Goal: Task Accomplishment & Management: Use online tool/utility

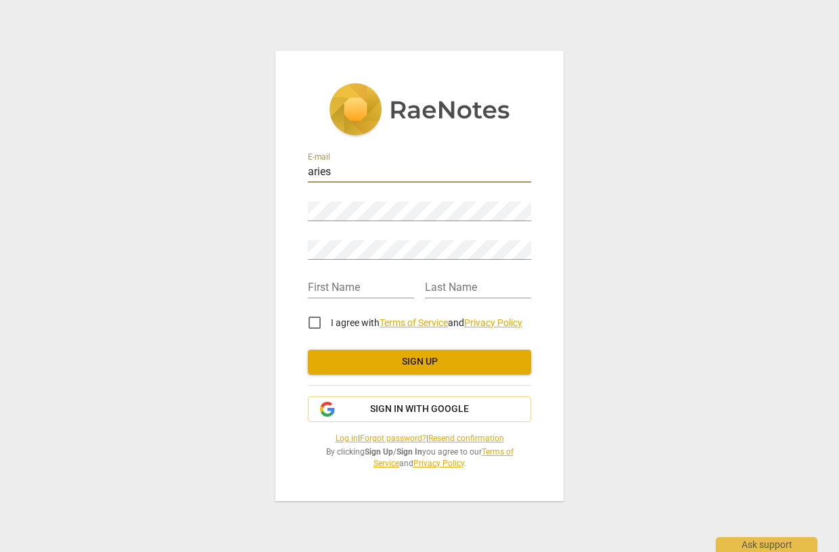
click at [364, 174] on input "aries" at bounding box center [419, 173] width 223 height 20
type input "[EMAIL_ADDRESS][DOMAIN_NAME]"
type input "Aries"
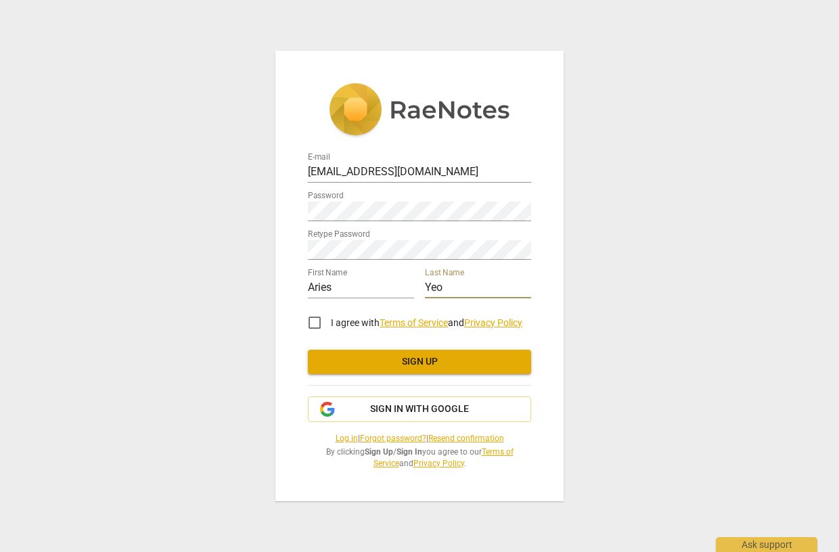
type input "Yeo"
click at [319, 320] on input "I agree with Terms of Service and Privacy Policy" at bounding box center [314, 323] width 32 height 32
checkbox input "true"
click at [400, 363] on span "Sign up" at bounding box center [420, 362] width 202 height 14
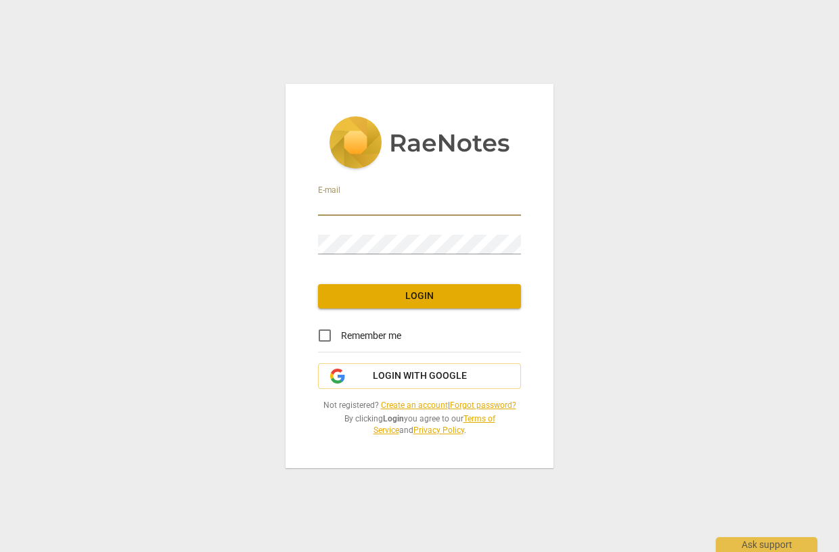
type input "[EMAIL_ADDRESS][DOMAIN_NAME]"
click at [435, 302] on span "Login" at bounding box center [419, 297] width 181 height 14
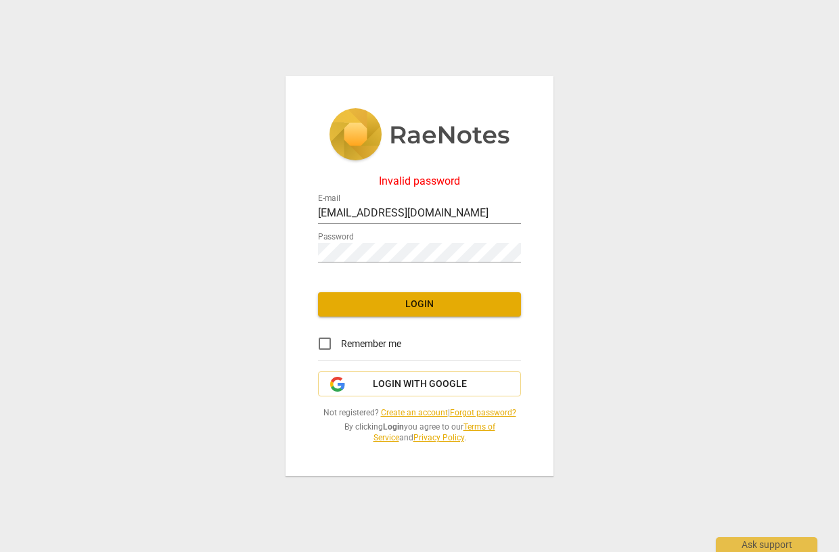
click at [434, 309] on span "Login" at bounding box center [419, 305] width 181 height 14
click at [492, 410] on link "Forgot password?" at bounding box center [483, 412] width 66 height 9
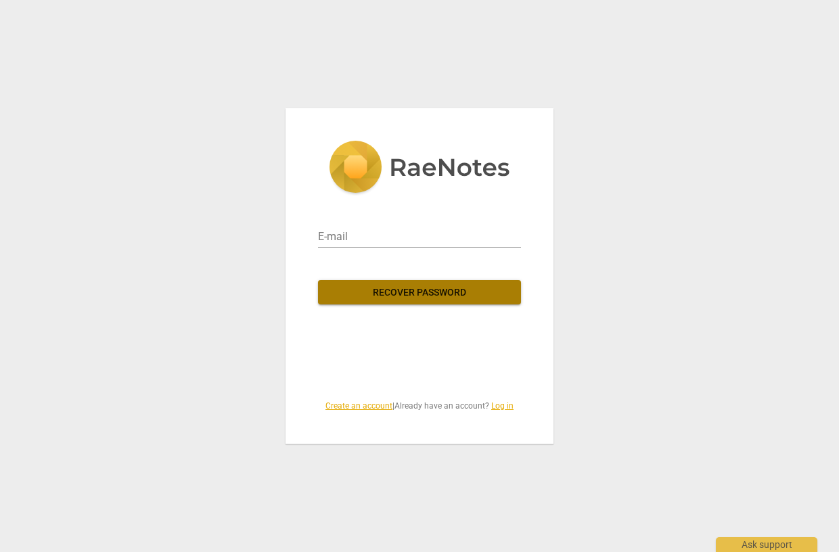
click at [473, 296] on span "Recover password" at bounding box center [419, 293] width 181 height 14
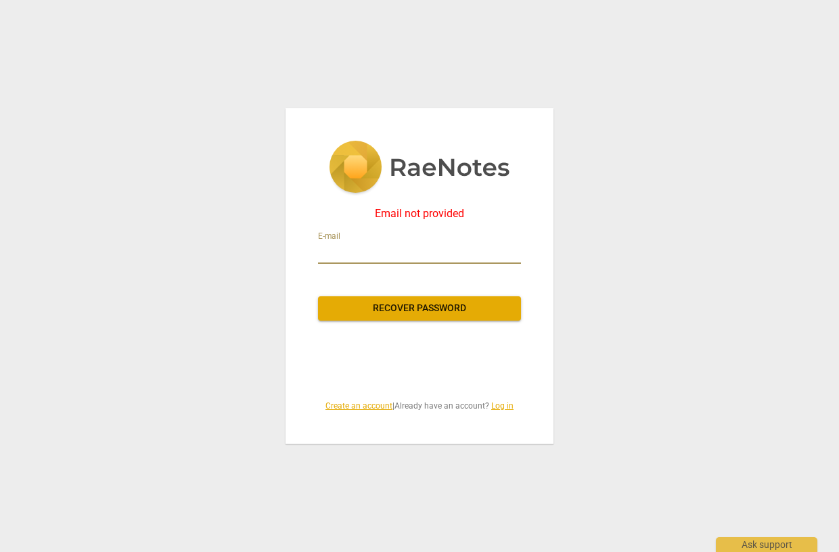
click at [395, 243] on input "email" at bounding box center [419, 253] width 203 height 22
type input "[EMAIL_ADDRESS][DOMAIN_NAME]"
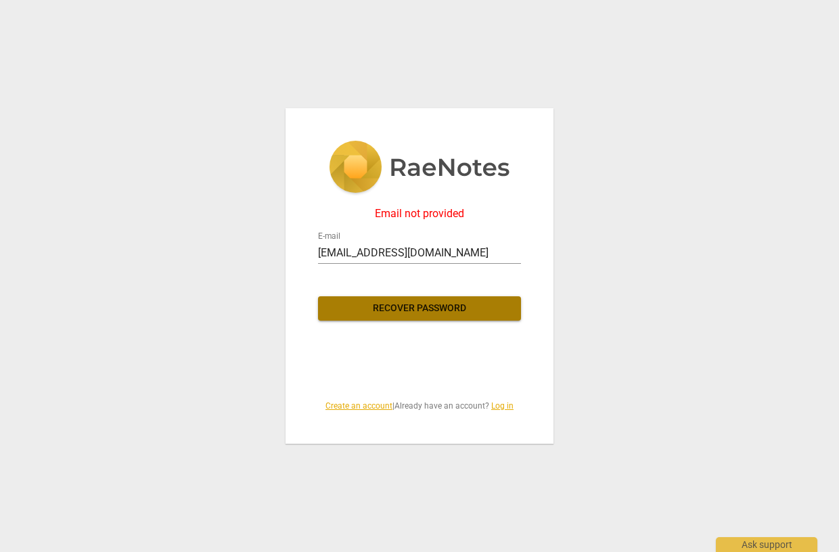
click at [437, 302] on span "Recover password" at bounding box center [419, 309] width 181 height 14
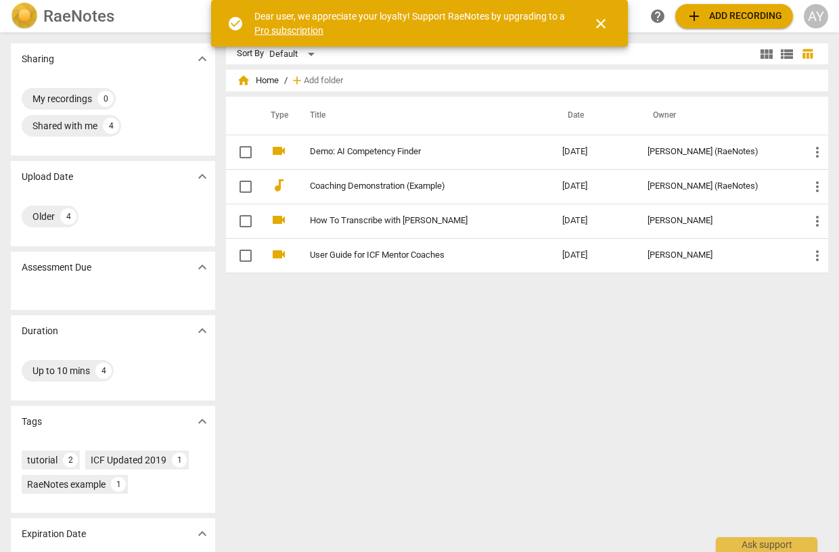
click at [606, 20] on span "close" at bounding box center [601, 24] width 16 height 16
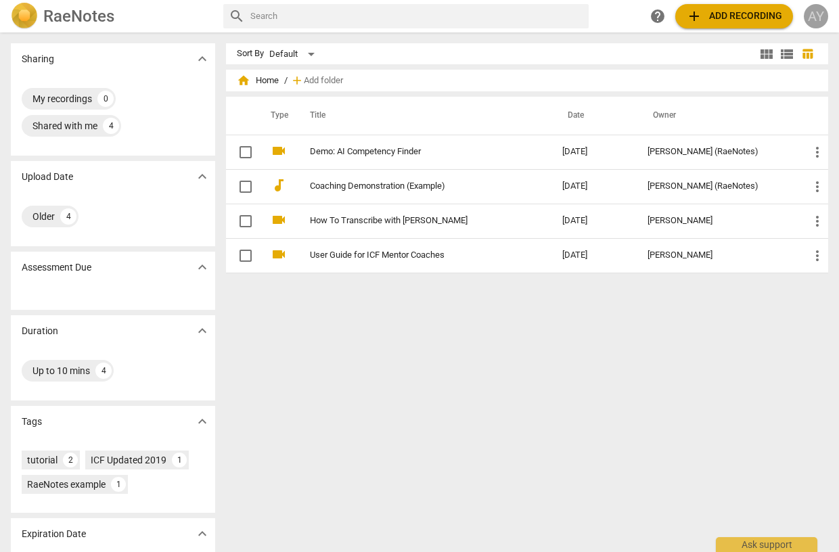
click at [813, 18] on div "AY" at bounding box center [816, 16] width 24 height 24
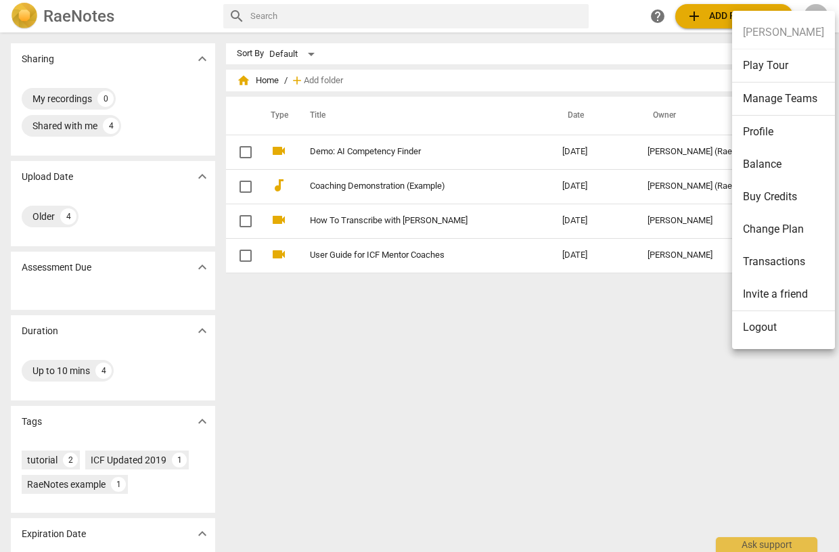
click at [776, 194] on li "Buy Credits" at bounding box center [783, 197] width 103 height 32
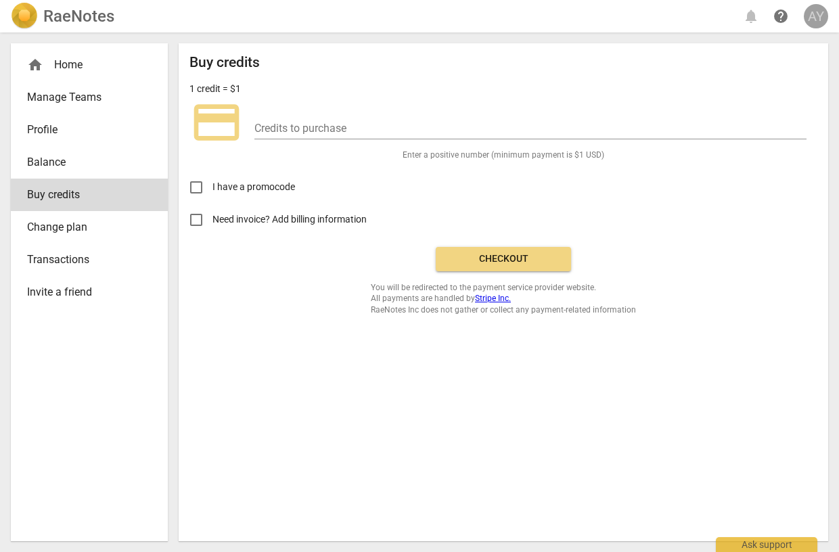
click at [817, 16] on div "AY" at bounding box center [816, 16] width 24 height 24
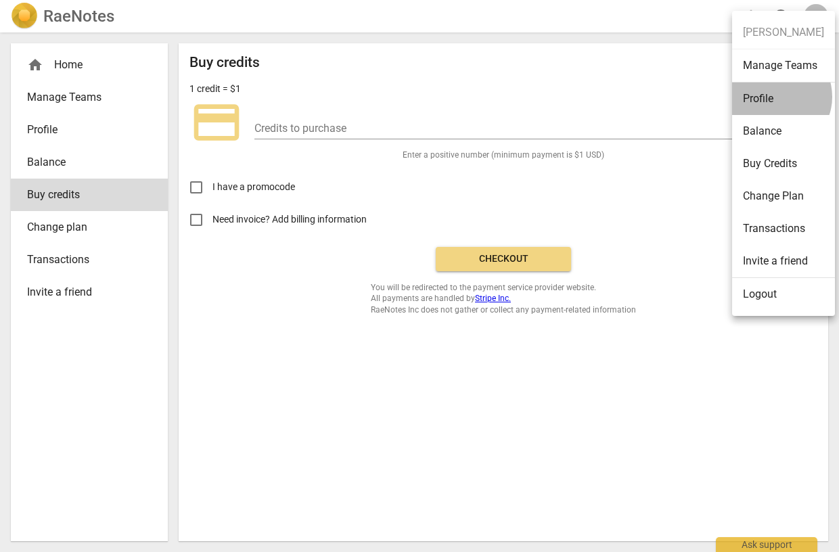
click at [775, 97] on li "Profile" at bounding box center [783, 99] width 103 height 32
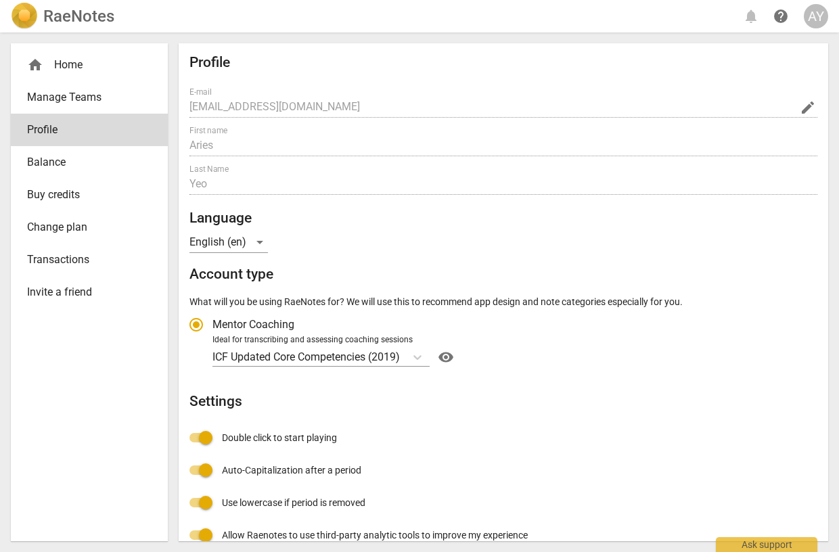
radio input "false"
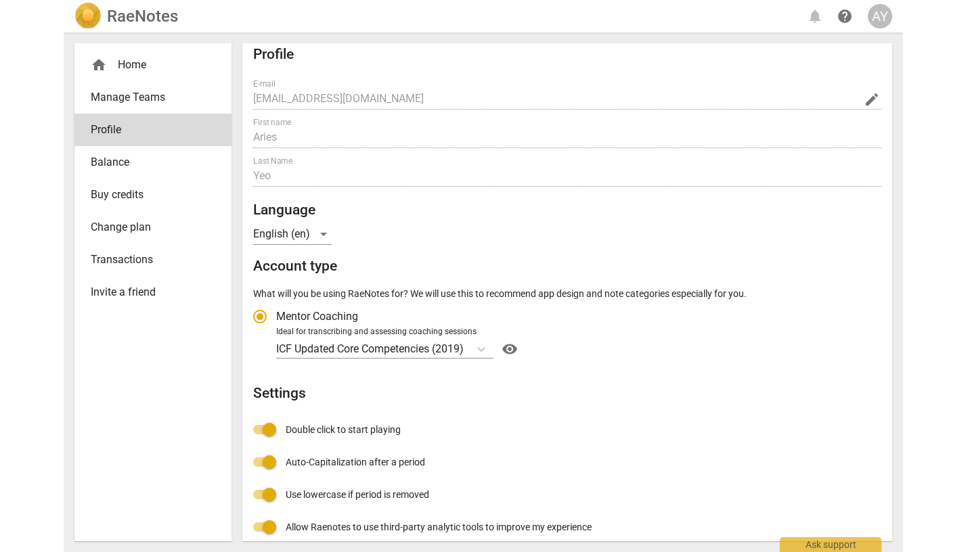
scroll to position [9, 0]
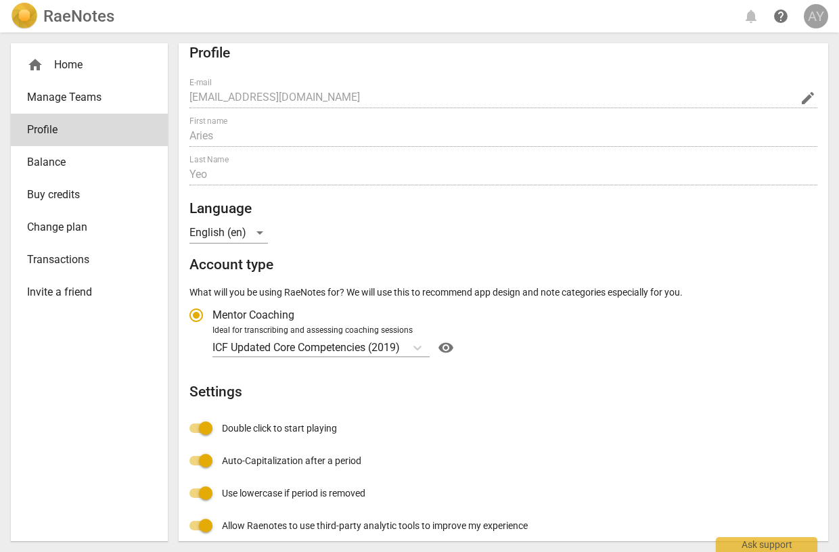
click at [817, 14] on div "AY" at bounding box center [816, 16] width 24 height 24
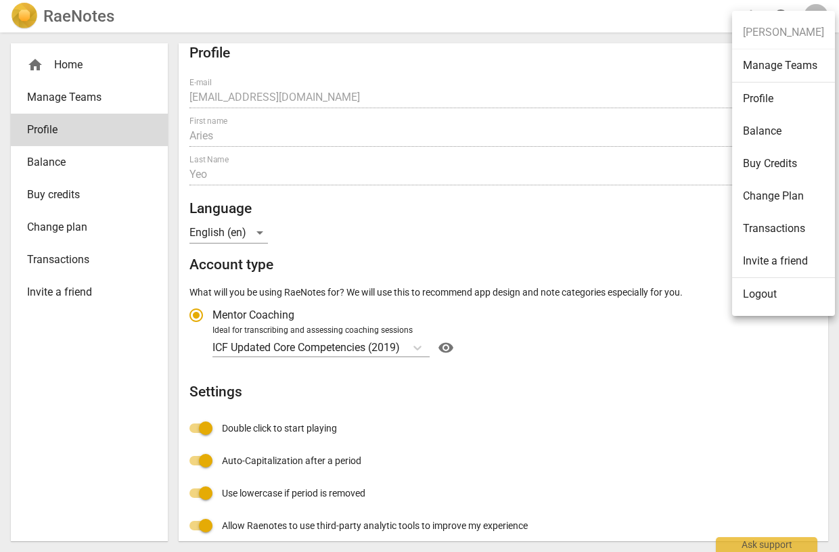
click at [87, 428] on div at bounding box center [419, 276] width 839 height 552
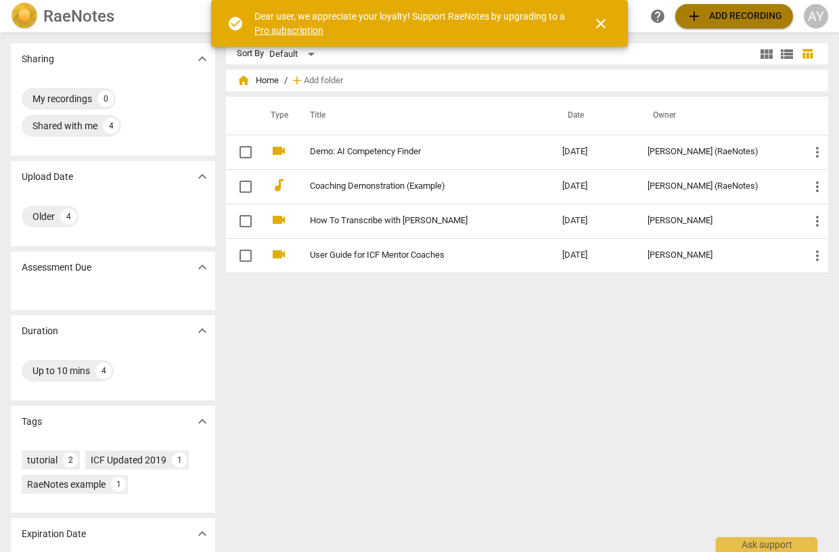
click at [755, 18] on span "add Add recording" at bounding box center [734, 16] width 96 height 16
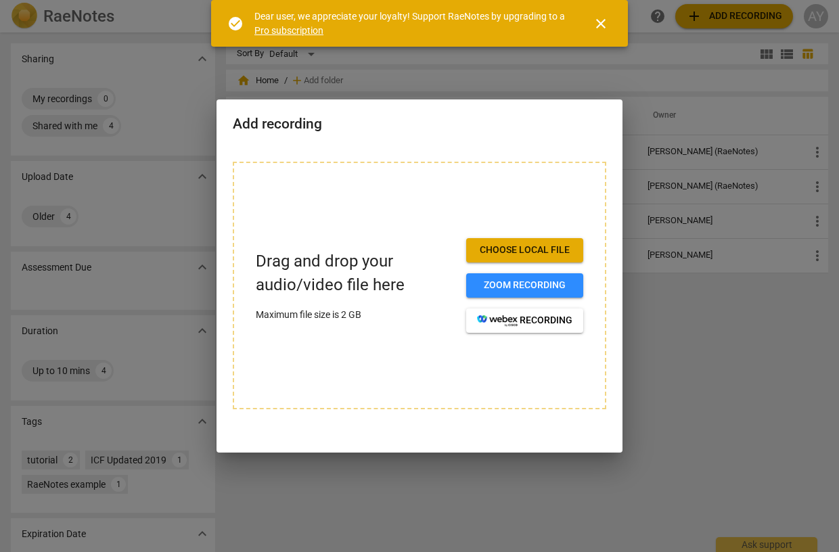
click at [755, 360] on div at bounding box center [419, 276] width 839 height 552
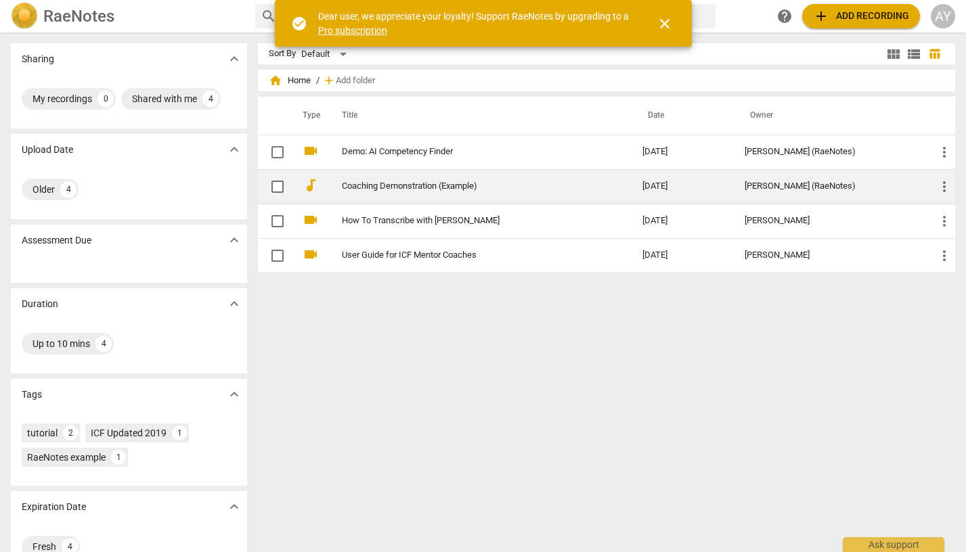
click at [425, 190] on link "Coaching Demonstration (Example)" at bounding box center [468, 186] width 252 height 10
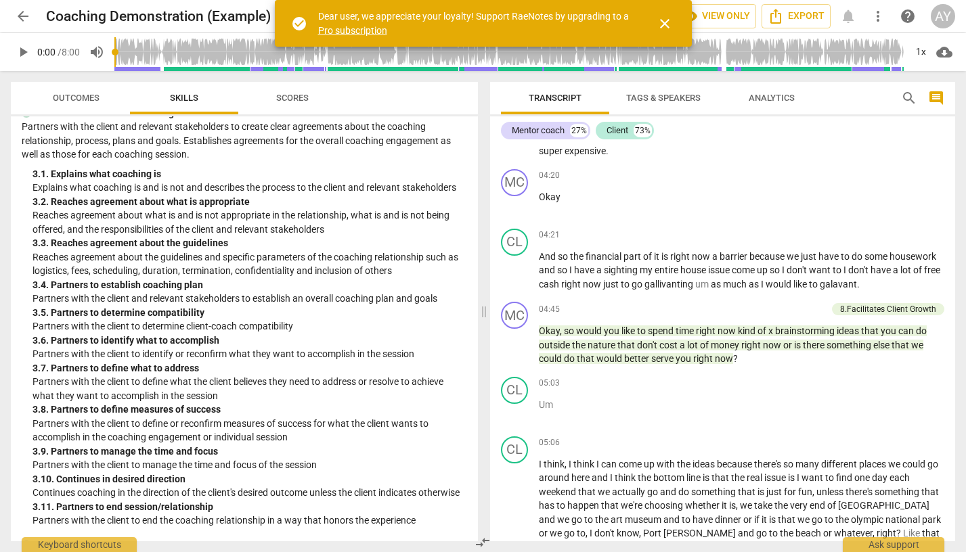
scroll to position [563, 0]
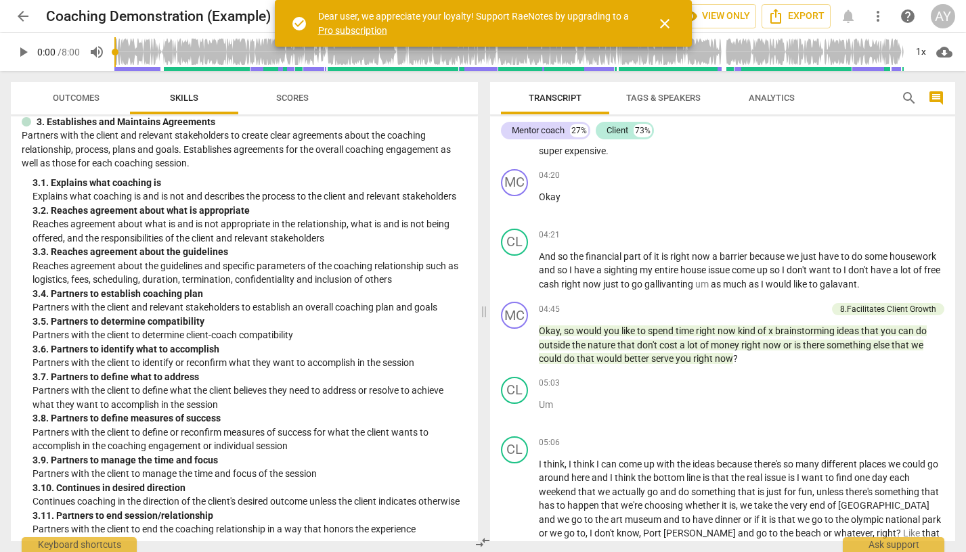
click at [286, 95] on span "Scores" at bounding box center [292, 98] width 32 height 10
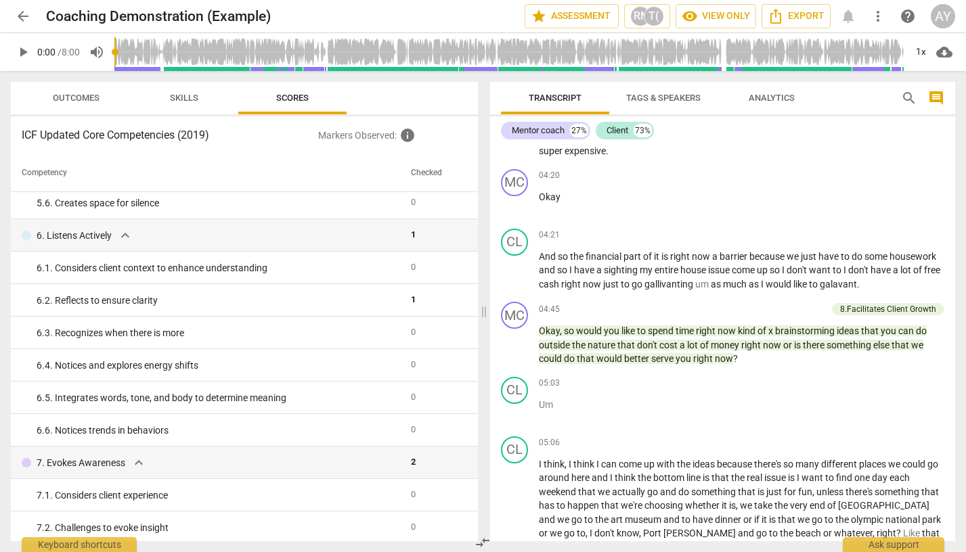
scroll to position [973, 0]
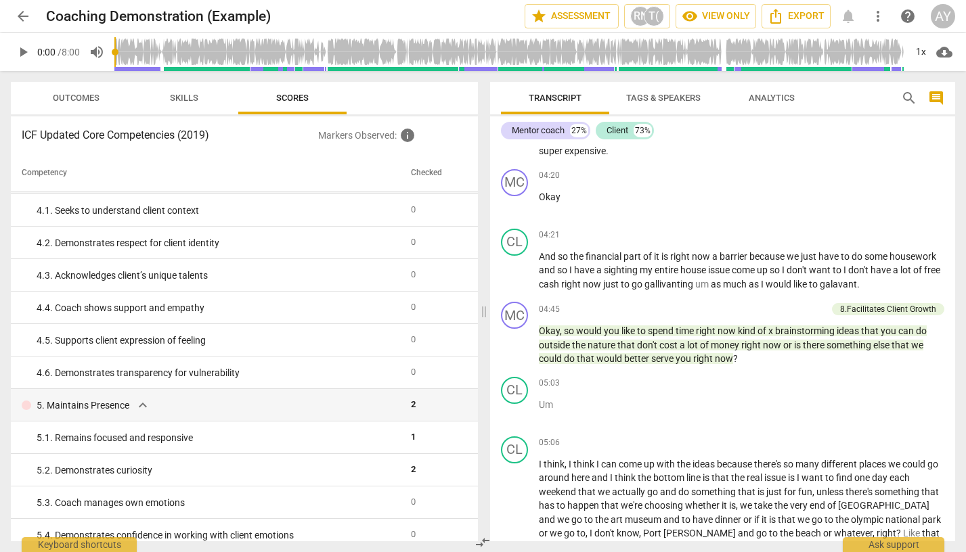
click at [787, 94] on span "Analytics" at bounding box center [772, 98] width 46 height 10
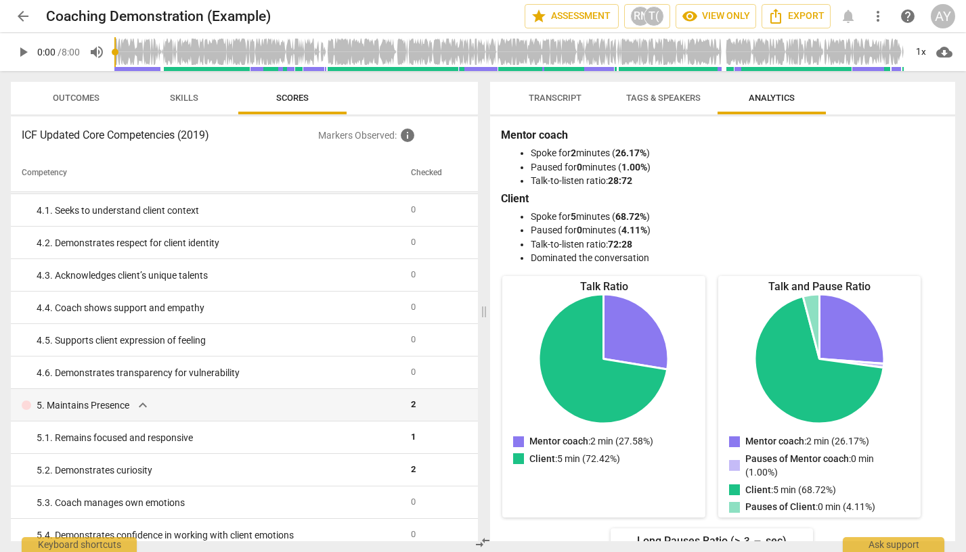
scroll to position [0, 0]
click at [657, 94] on span "Tags & Speakers" at bounding box center [663, 98] width 74 height 10
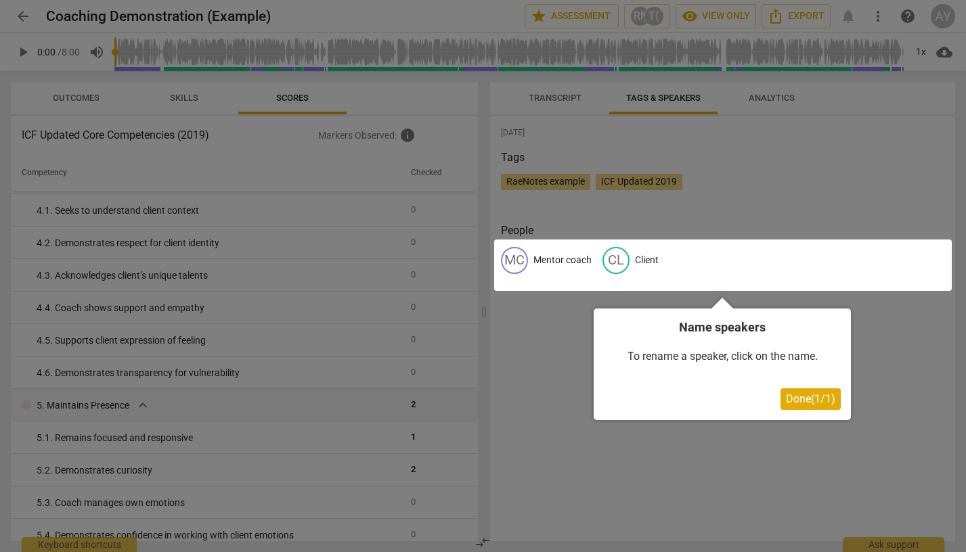
click at [569, 98] on div at bounding box center [483, 276] width 966 height 552
click at [567, 97] on div at bounding box center [483, 276] width 966 height 552
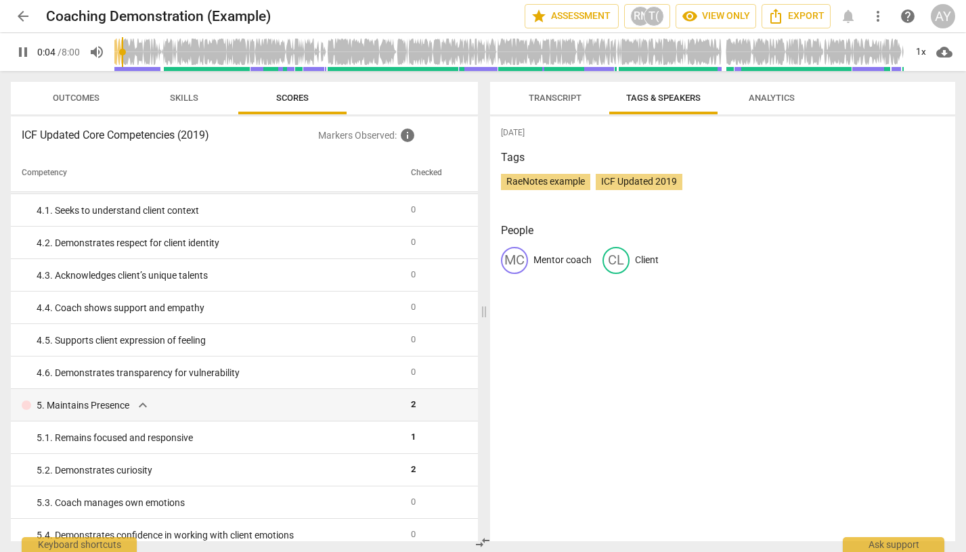
click at [564, 96] on span "Transcript" at bounding box center [555, 98] width 53 height 10
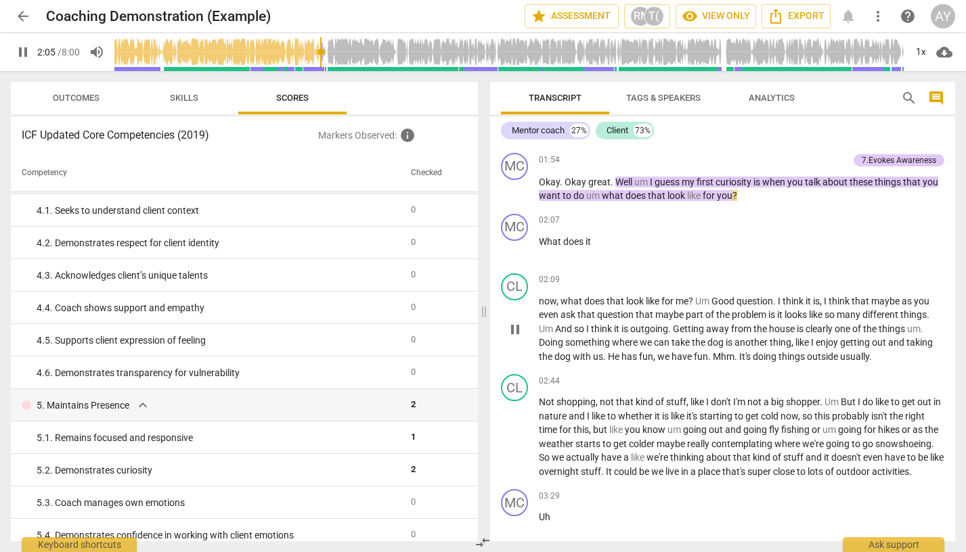
scroll to position [586, 0]
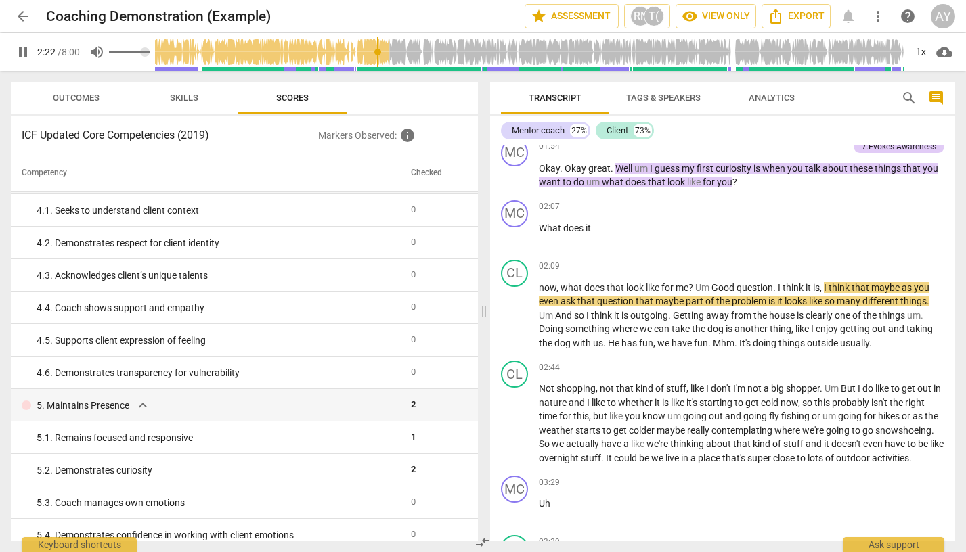
type input "143"
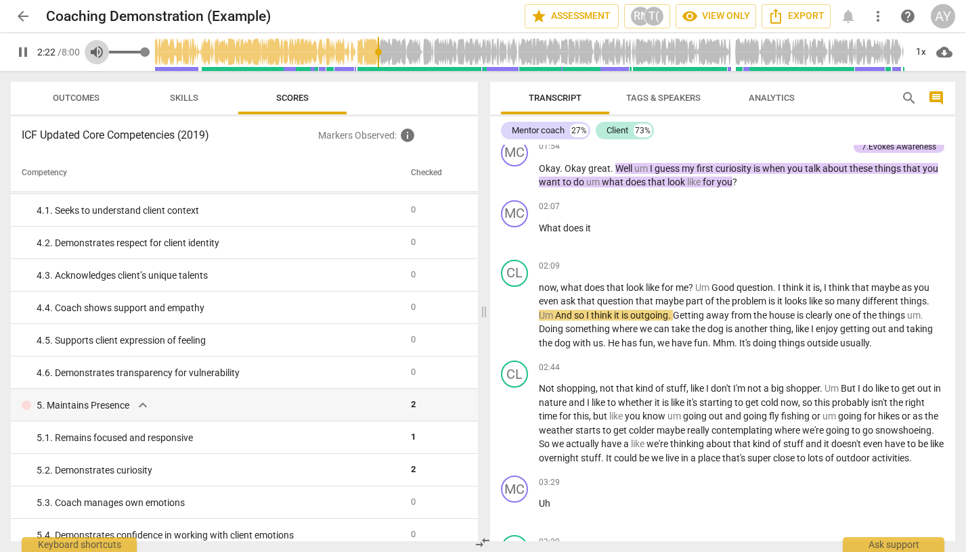
click at [98, 51] on span "volume_up" at bounding box center [97, 52] width 16 height 16
type input "0"
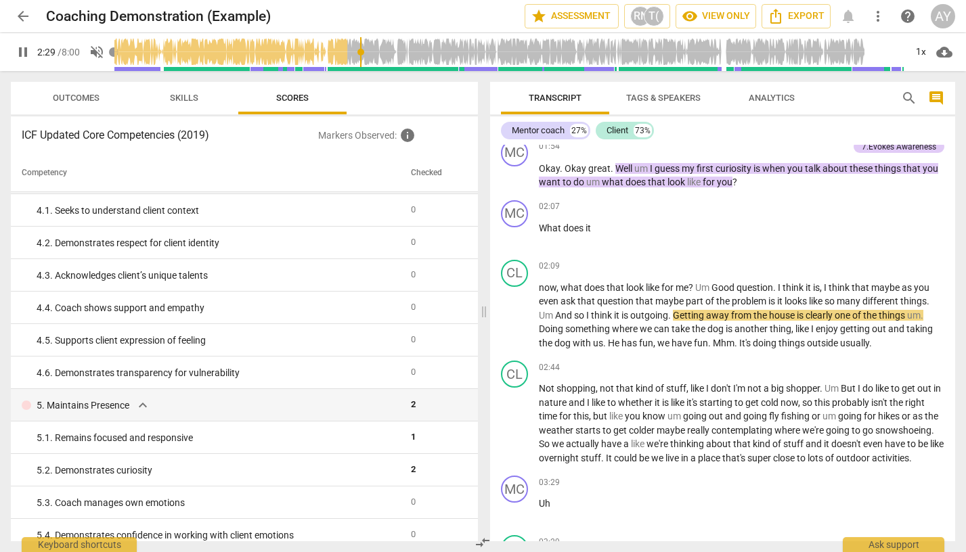
type input "149"
